Goal: Navigation & Orientation: Go to known website

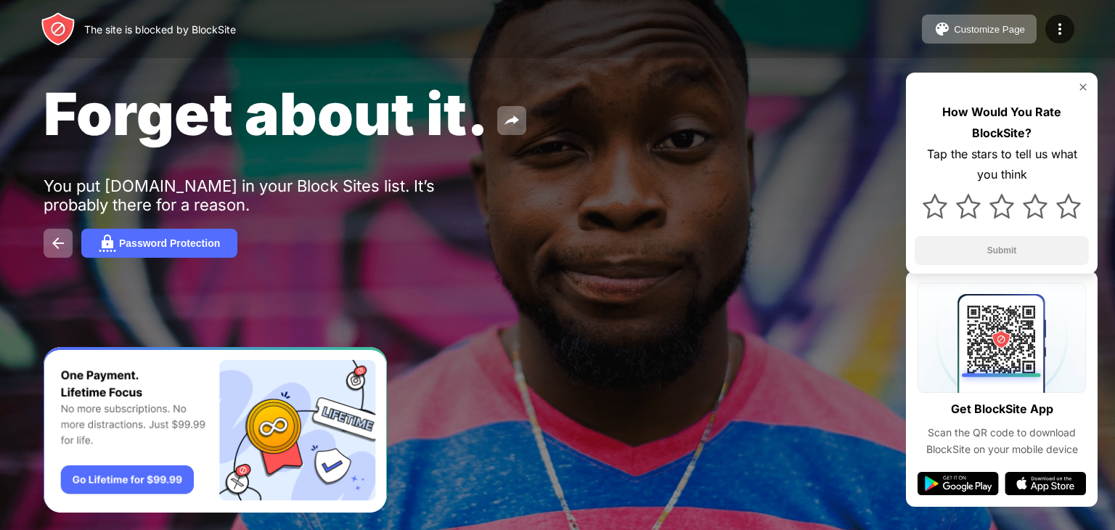
click at [1086, 88] on img at bounding box center [1083, 87] width 12 height 12
